Goal: Book appointment/travel/reservation

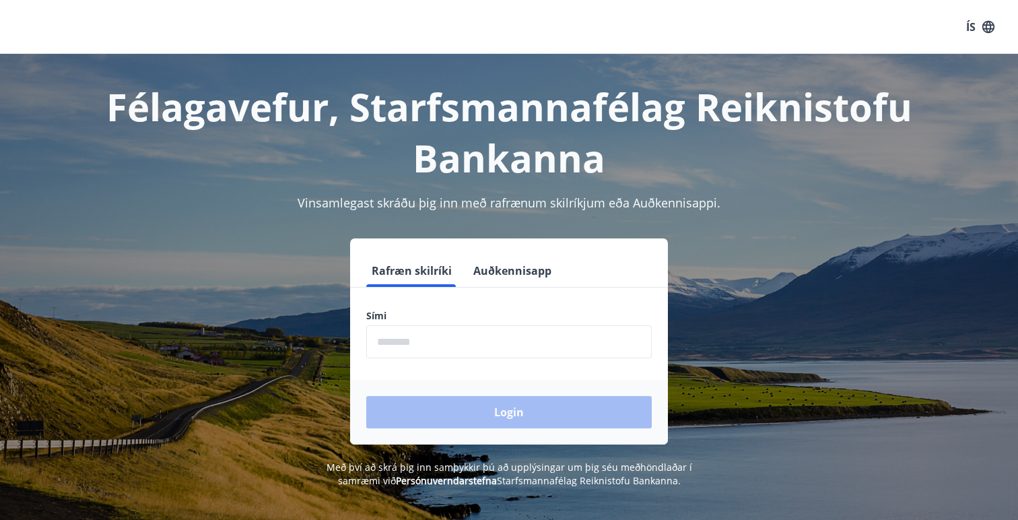
click at [443, 332] on input "phone" at bounding box center [509, 341] width 286 height 33
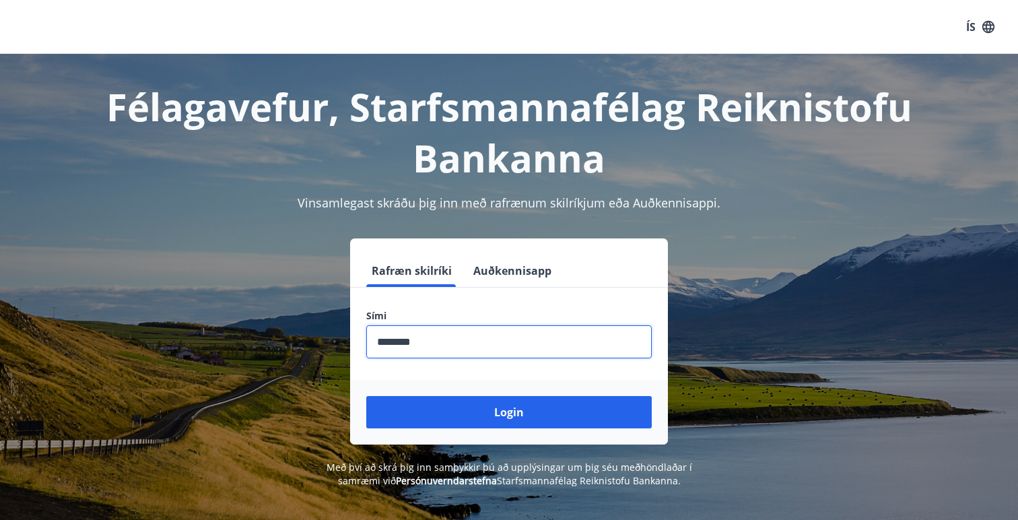
type input "********"
click at [366, 396] on button "Login" at bounding box center [509, 412] width 286 height 32
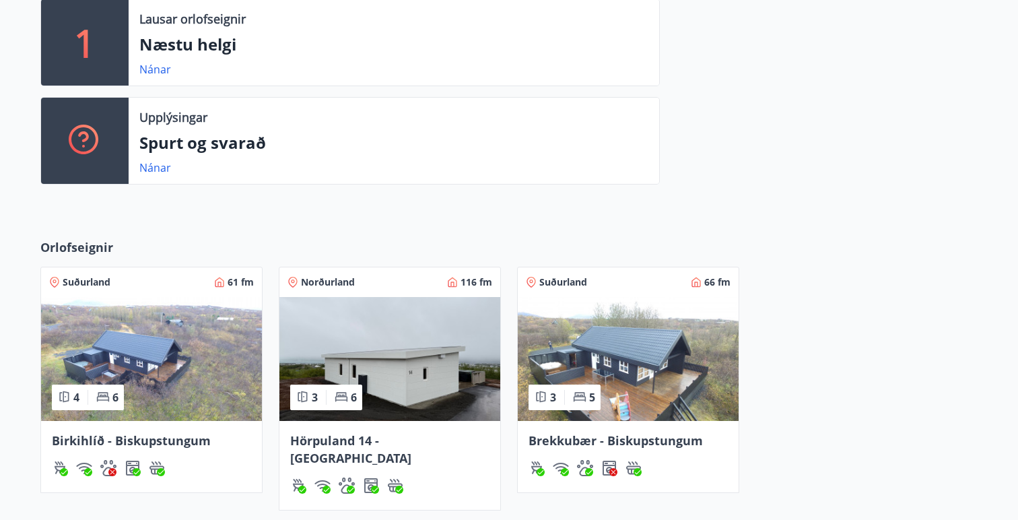
scroll to position [385, 0]
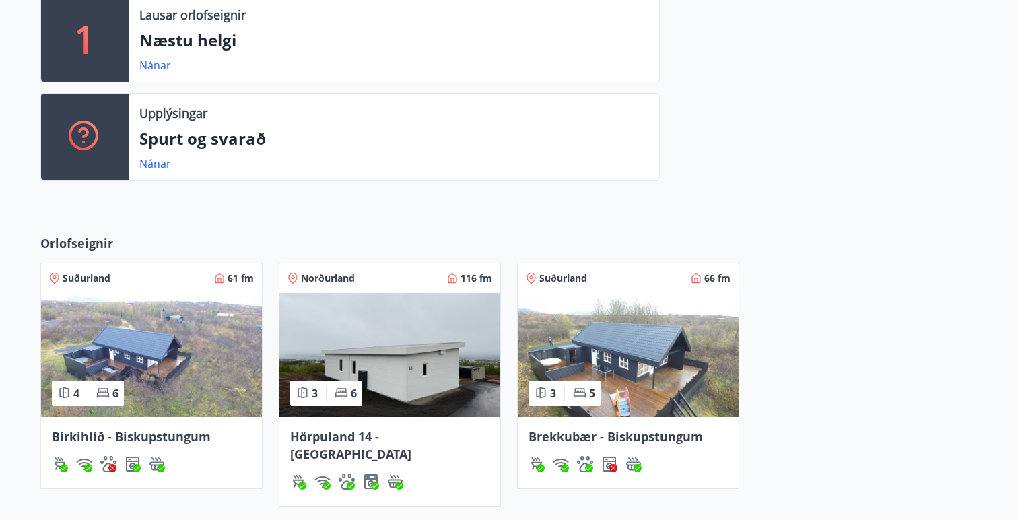
click at [292, 374] on img at bounding box center [390, 355] width 221 height 124
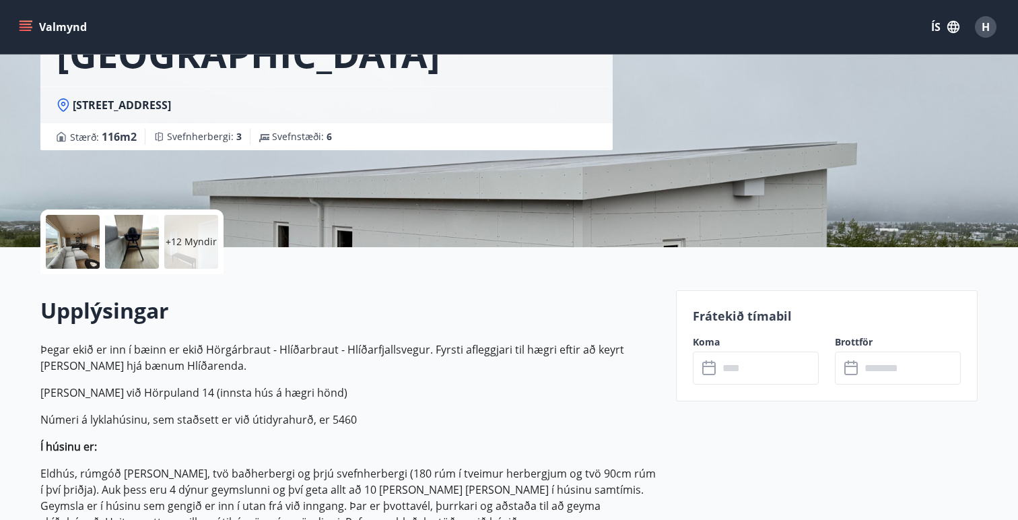
scroll to position [393, 0]
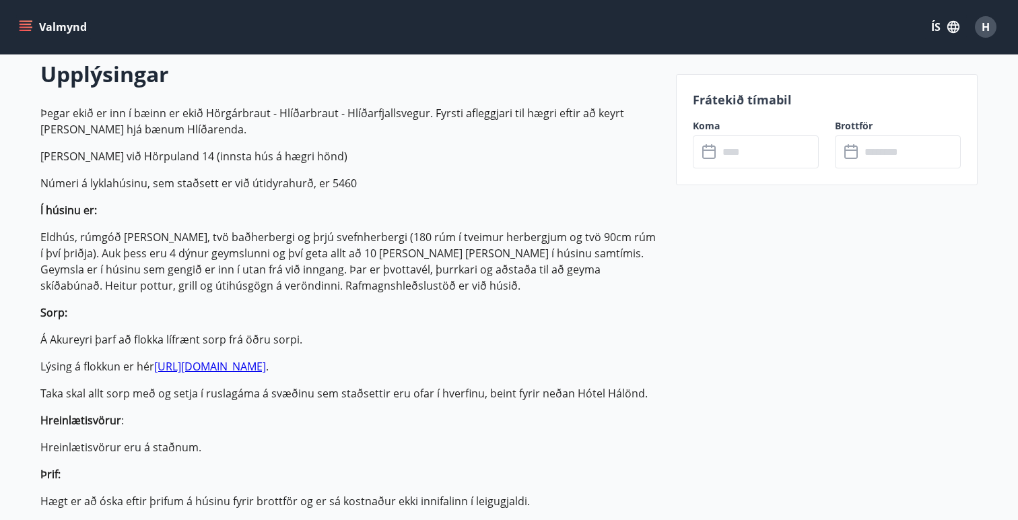
click at [776, 139] on input "text" at bounding box center [769, 151] width 100 height 33
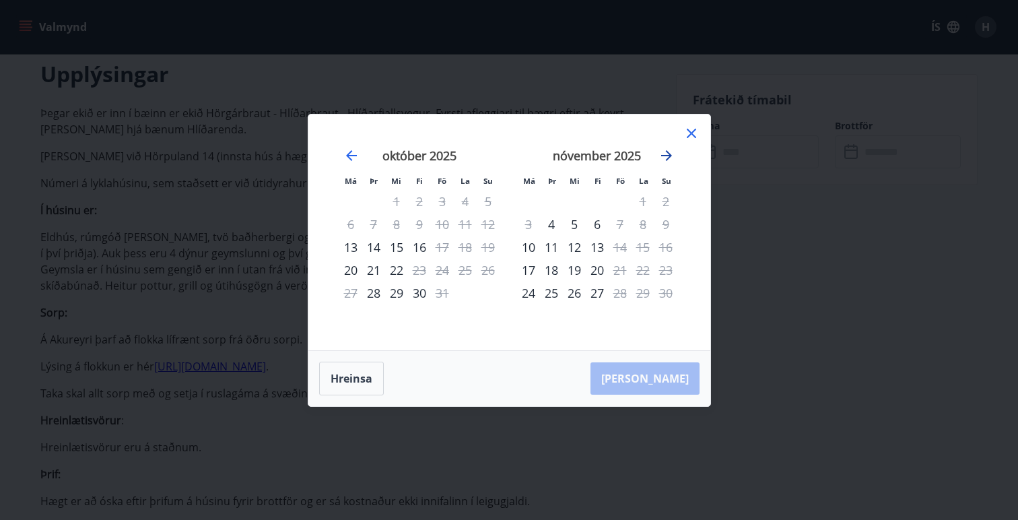
click at [664, 154] on icon "Move forward to switch to the next month." at bounding box center [667, 155] width 16 height 16
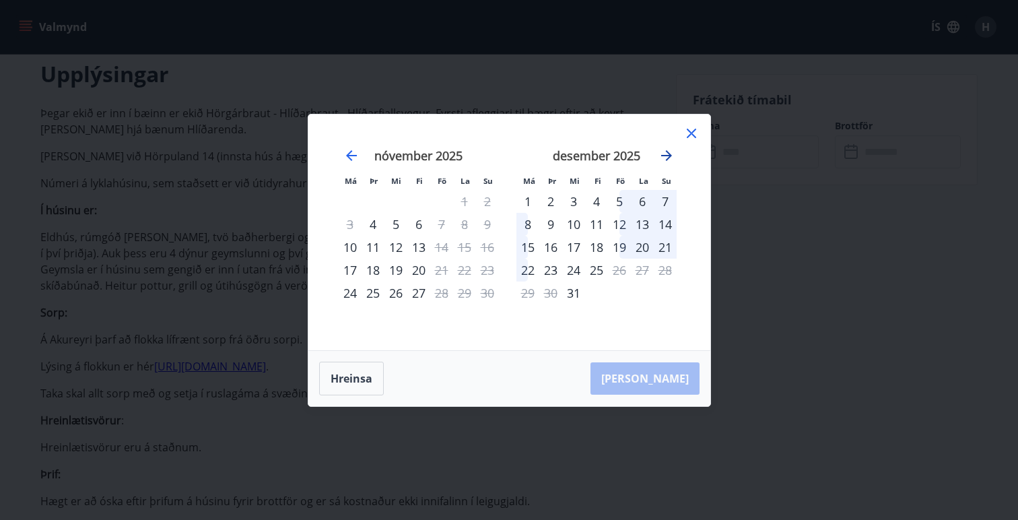
click at [664, 154] on icon "Move forward to switch to the next month." at bounding box center [667, 155] width 16 height 16
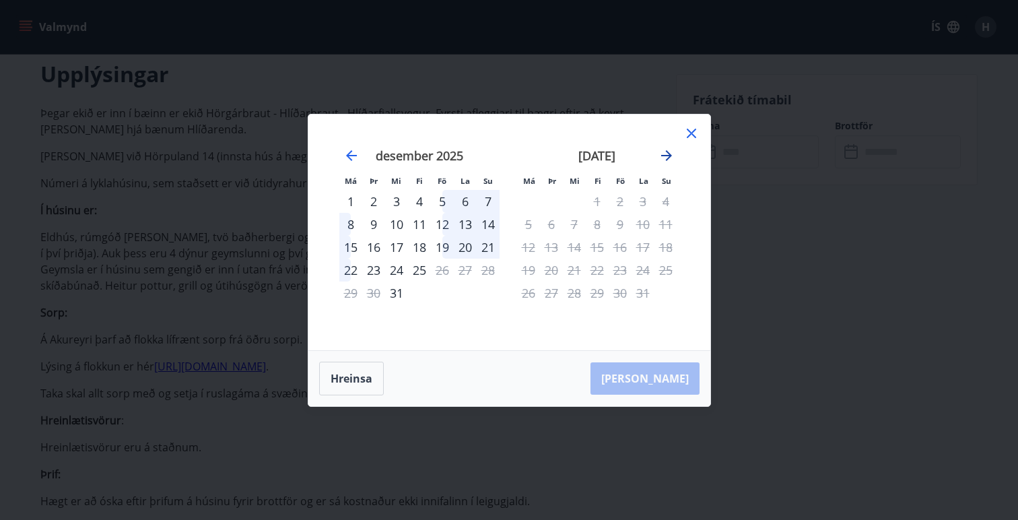
click at [664, 154] on icon "Move forward to switch to the next month." at bounding box center [667, 155] width 16 height 16
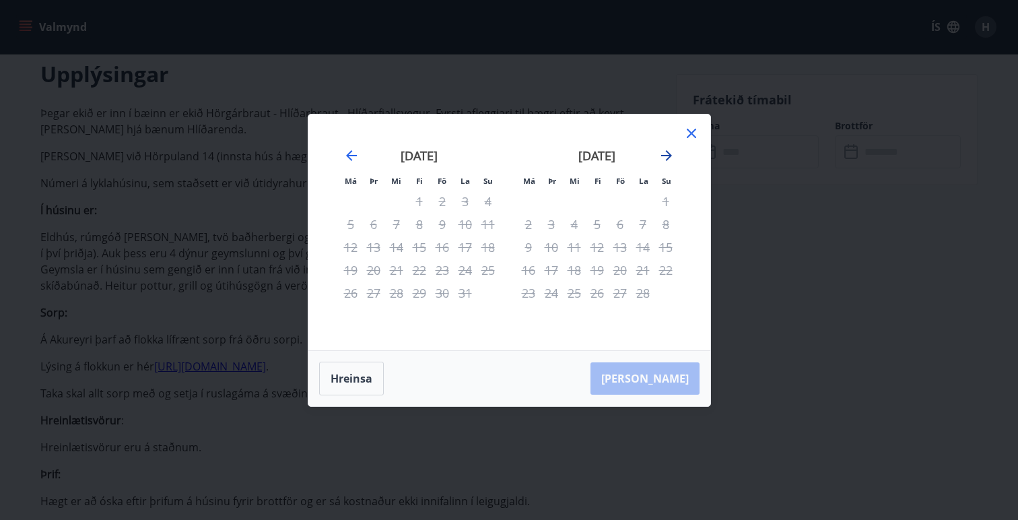
click at [664, 154] on icon "Move forward to switch to the next month." at bounding box center [667, 155] width 16 height 16
click at [353, 154] on icon "Move backward to switch to the previous month." at bounding box center [351, 155] width 11 height 11
click at [352, 154] on icon "Move backward to switch to the previous month." at bounding box center [351, 155] width 16 height 16
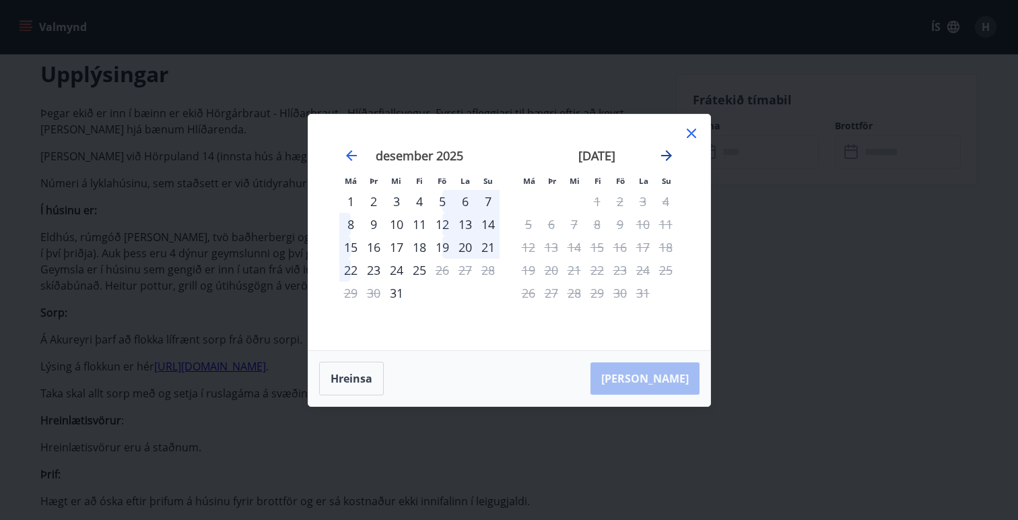
click at [667, 156] on icon "Move forward to switch to the next month." at bounding box center [667, 155] width 16 height 16
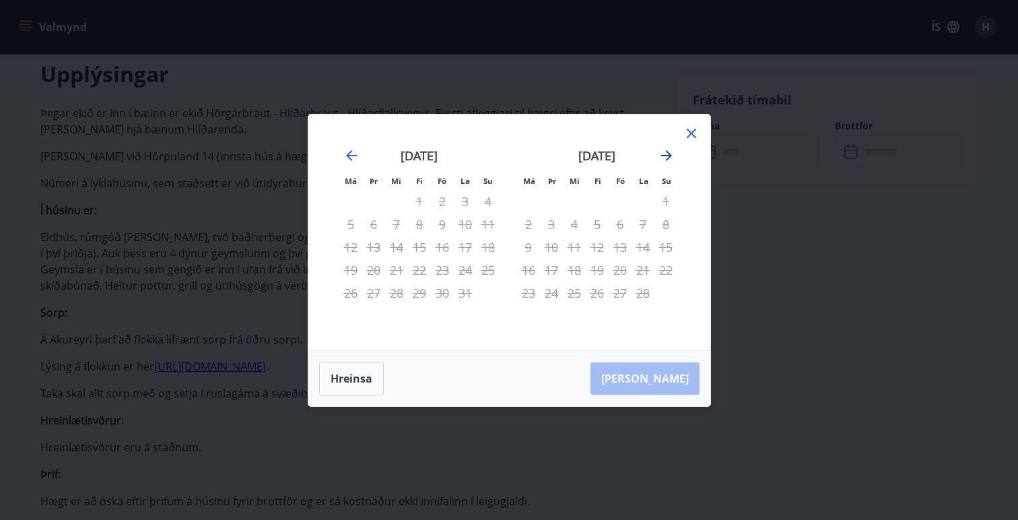
click at [667, 156] on icon "Move forward to switch to the next month." at bounding box center [667, 155] width 16 height 16
click at [690, 135] on icon at bounding box center [691, 133] width 9 height 9
